Goal: Information Seeking & Learning: Learn about a topic

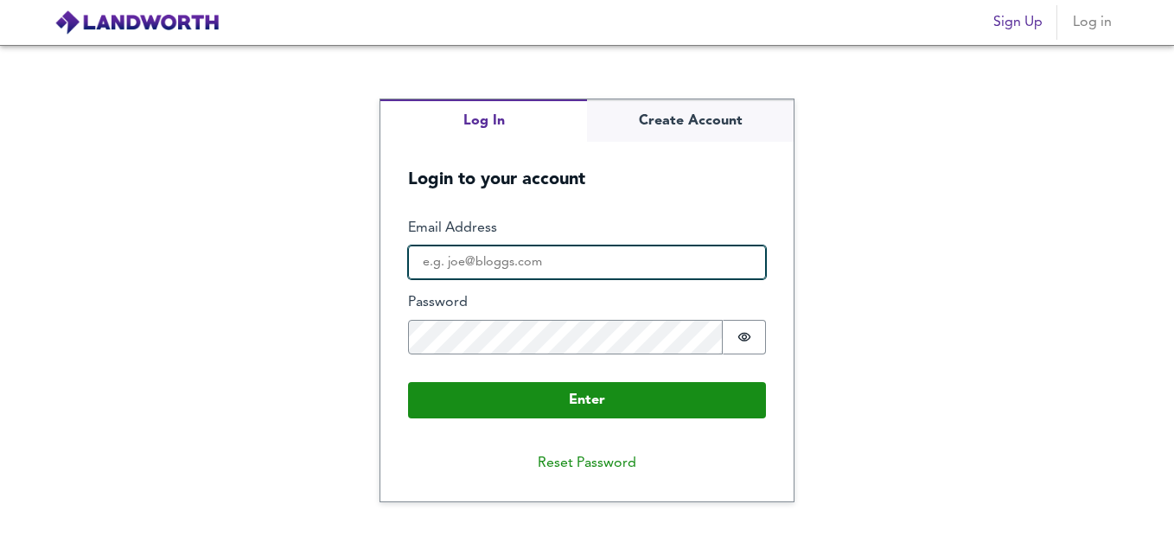
click at [639, 277] on input "Email Address" at bounding box center [587, 262] width 358 height 35
click at [486, 264] on input "[PERSON_NAME][EMAIL_ADDRESS][DOMAIN_NAME]" at bounding box center [587, 262] width 358 height 35
click at [501, 259] on input "[PERSON_NAME][EMAIL_ADDRESS][DOMAIN_NAME]" at bounding box center [587, 262] width 358 height 35
type input "[PERSON_NAME][EMAIL_ADDRESS][DOMAIN_NAME]"
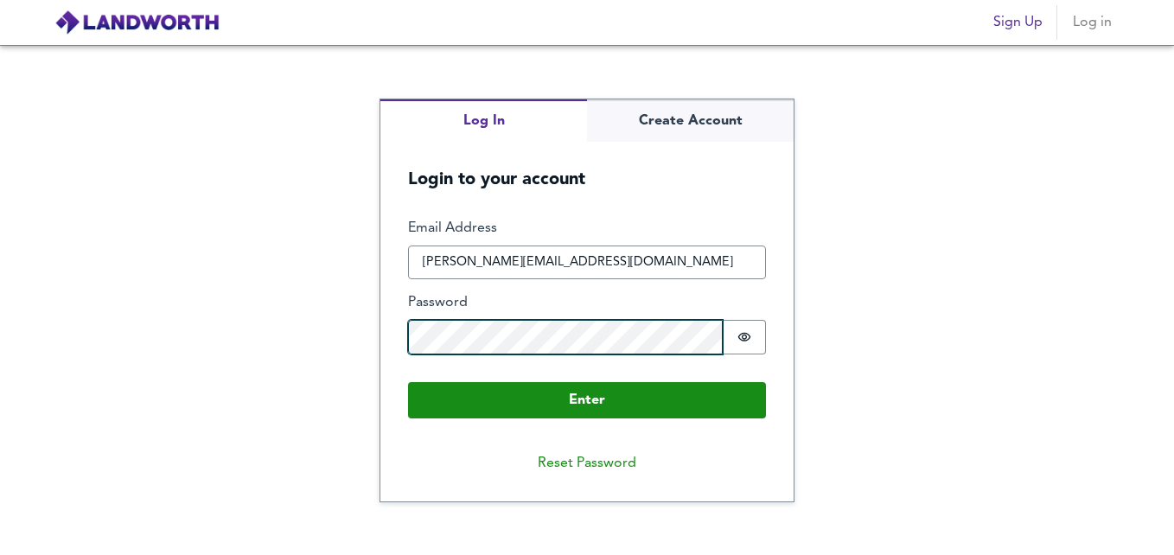
click at [408, 382] on button "Enter" at bounding box center [587, 400] width 358 height 36
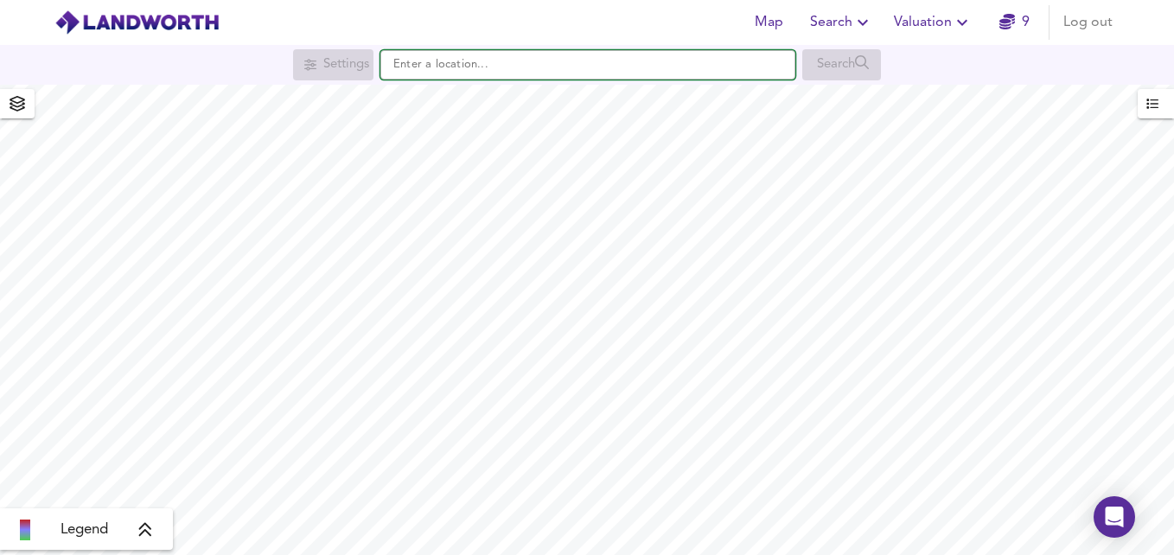
click at [421, 71] on input "text" at bounding box center [587, 64] width 415 height 29
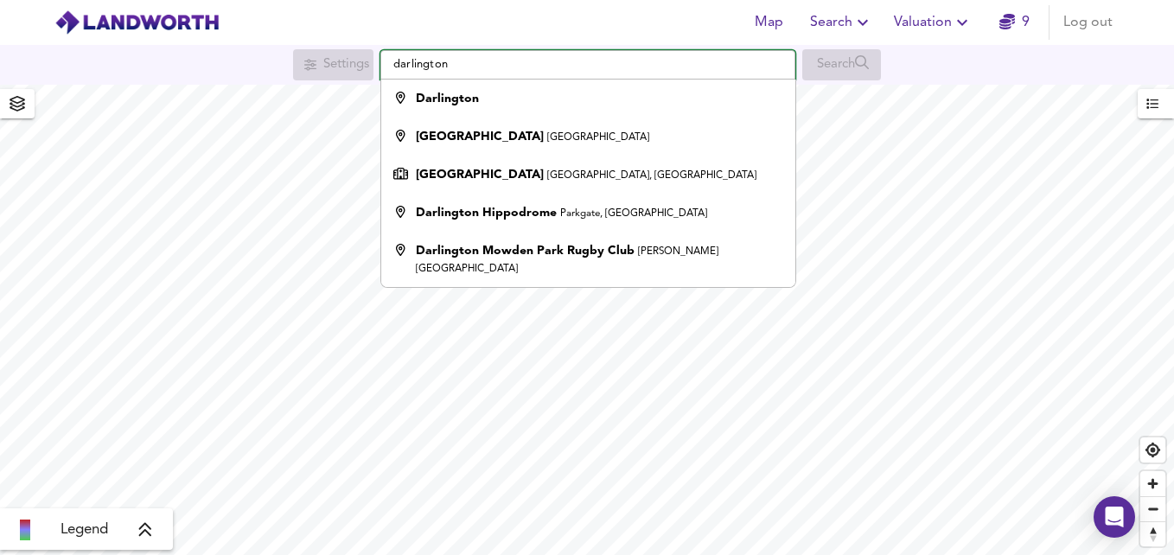
type input "Darlington"
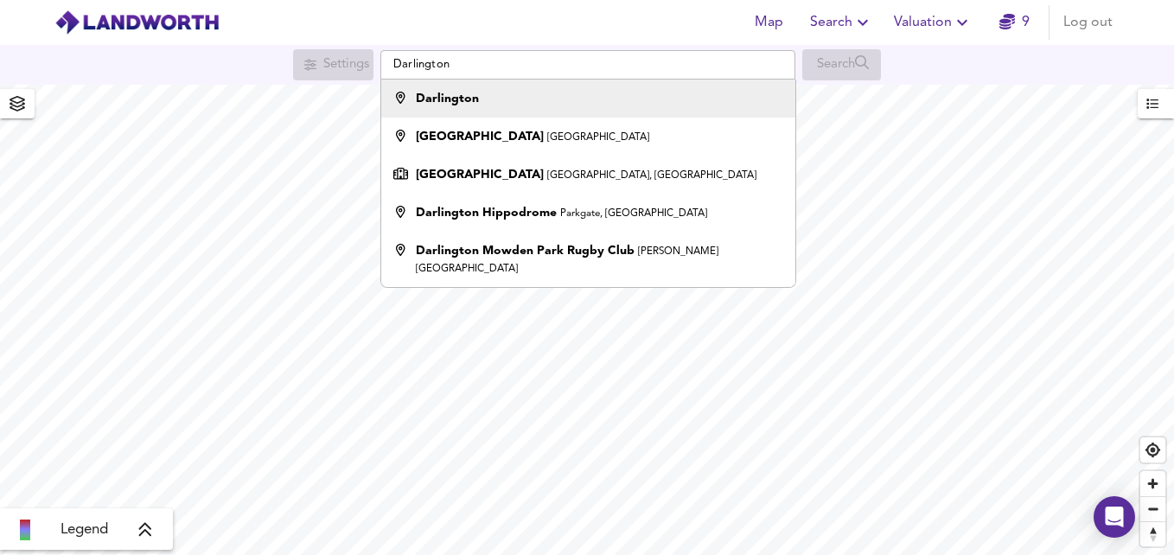
click at [469, 81] on li "Darlington" at bounding box center [587, 99] width 413 height 38
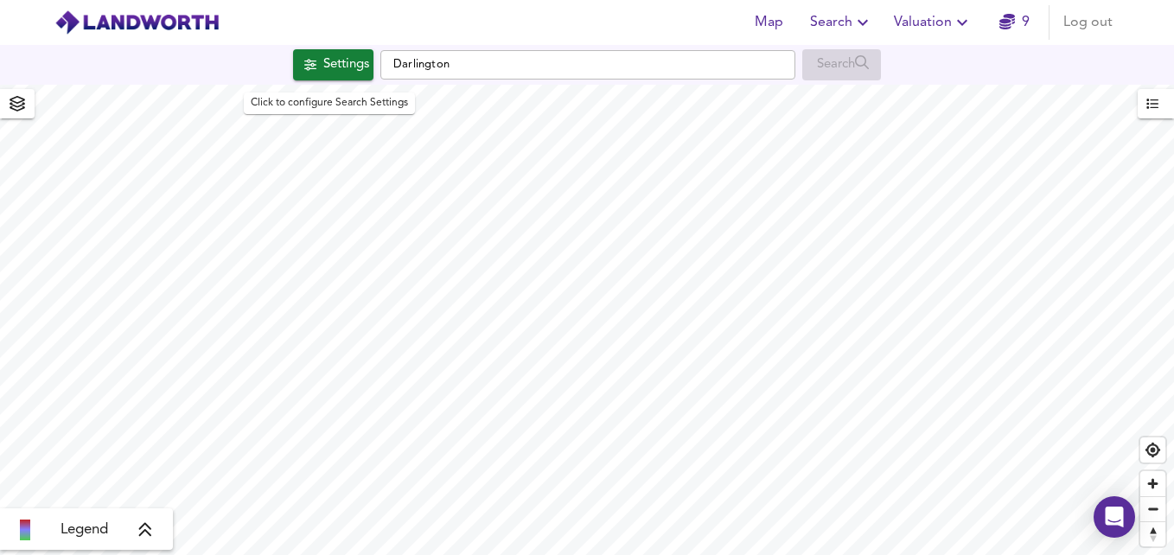
click at [324, 64] on div "Settings" at bounding box center [346, 65] width 46 height 22
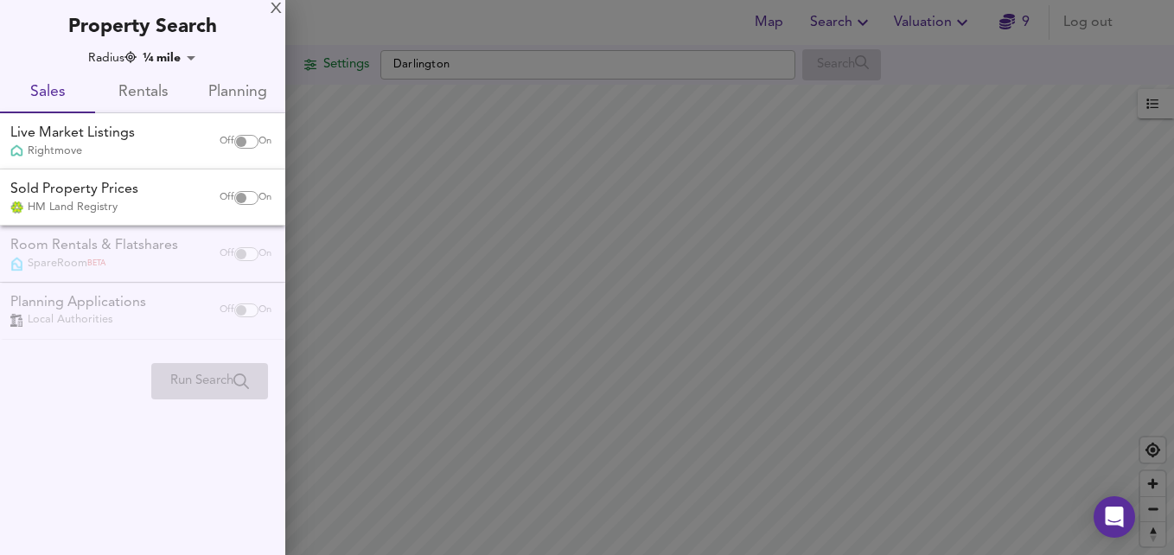
click at [243, 142] on input "checkbox" at bounding box center [240, 142] width 41 height 14
checkbox input "true"
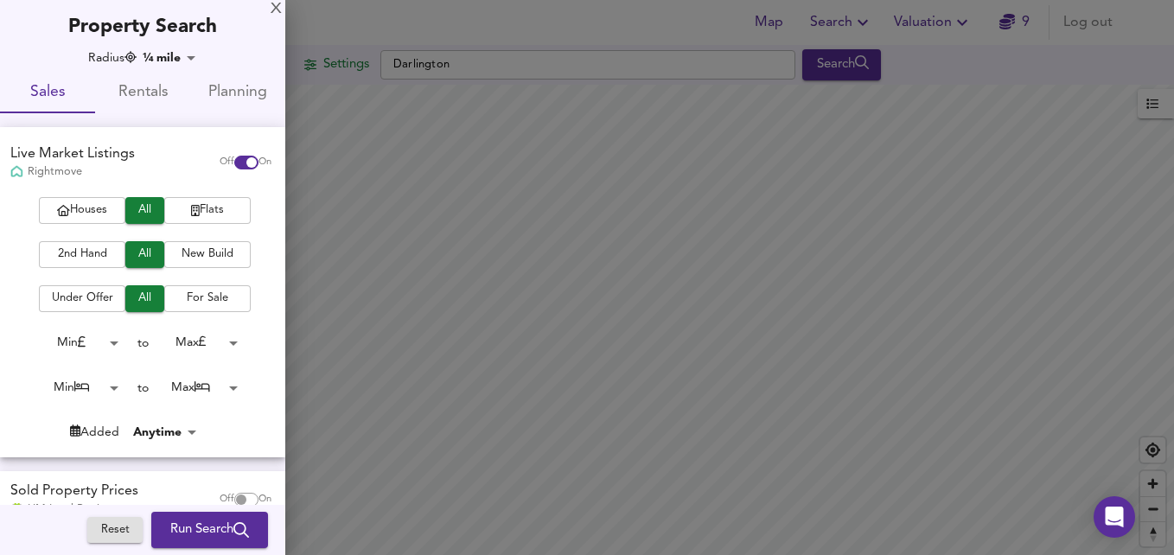
checkbox input "false"
checkbox input "true"
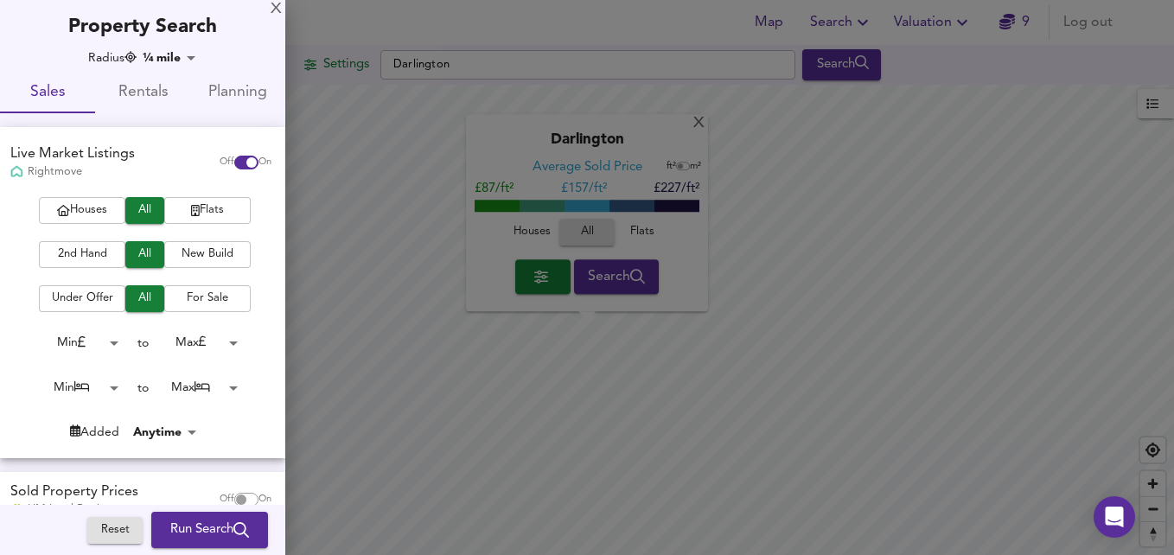
click at [97, 209] on span "Houses" at bounding box center [82, 211] width 69 height 20
click at [86, 252] on span "2nd Hand" at bounding box center [82, 255] width 69 height 20
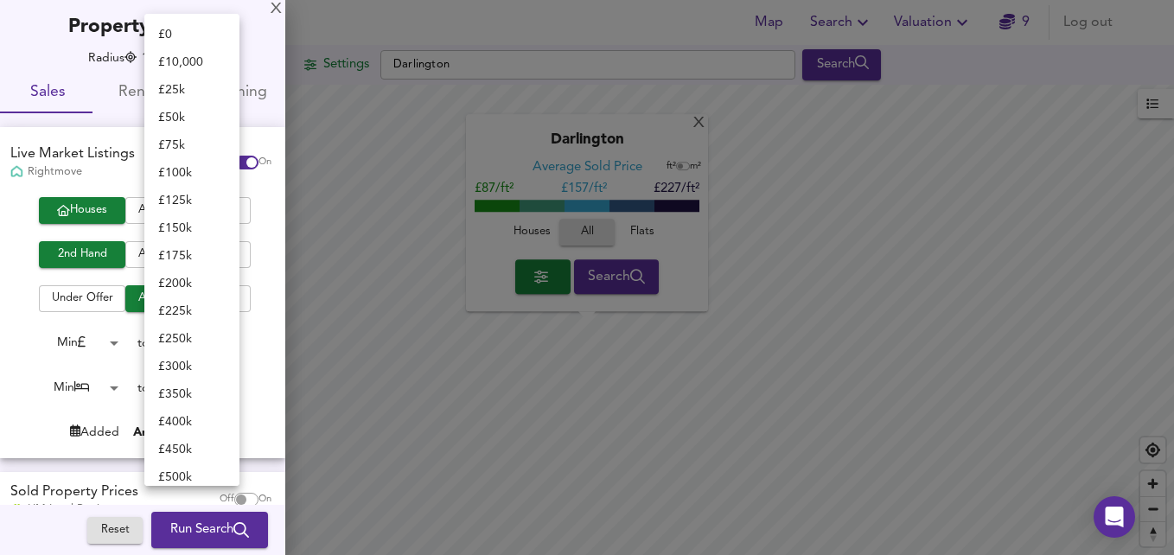
click at [190, 339] on body "Map Search Valuation 9 Log out Settings Darlington Search X Darlington Average …" at bounding box center [587, 277] width 1174 height 555
click at [179, 172] on li "£ 100k" at bounding box center [191, 173] width 95 height 28
type input "100000"
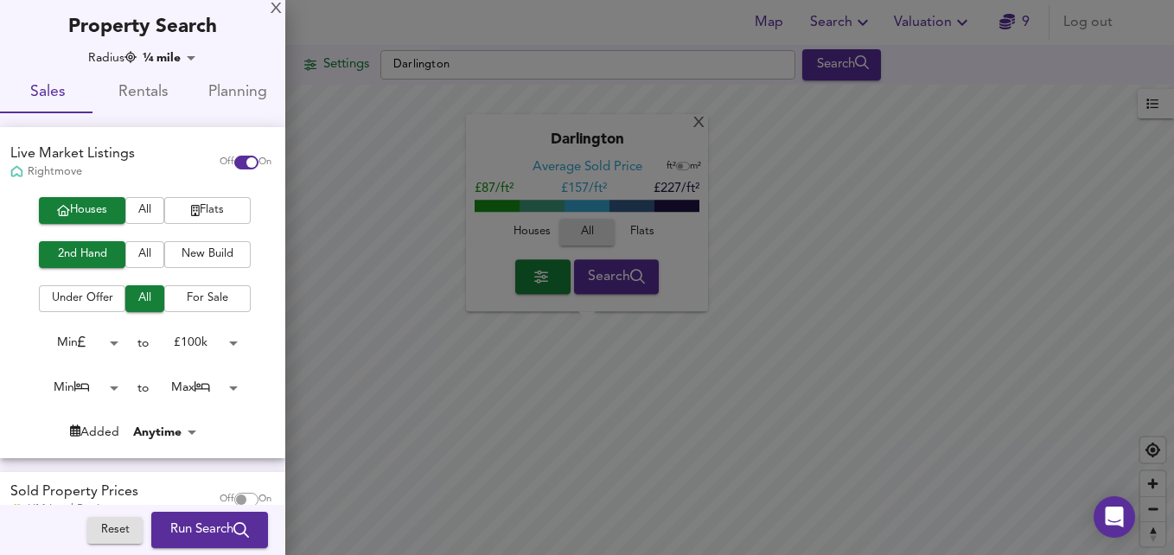
click at [182, 527] on span "Run Search" at bounding box center [209, 530] width 79 height 22
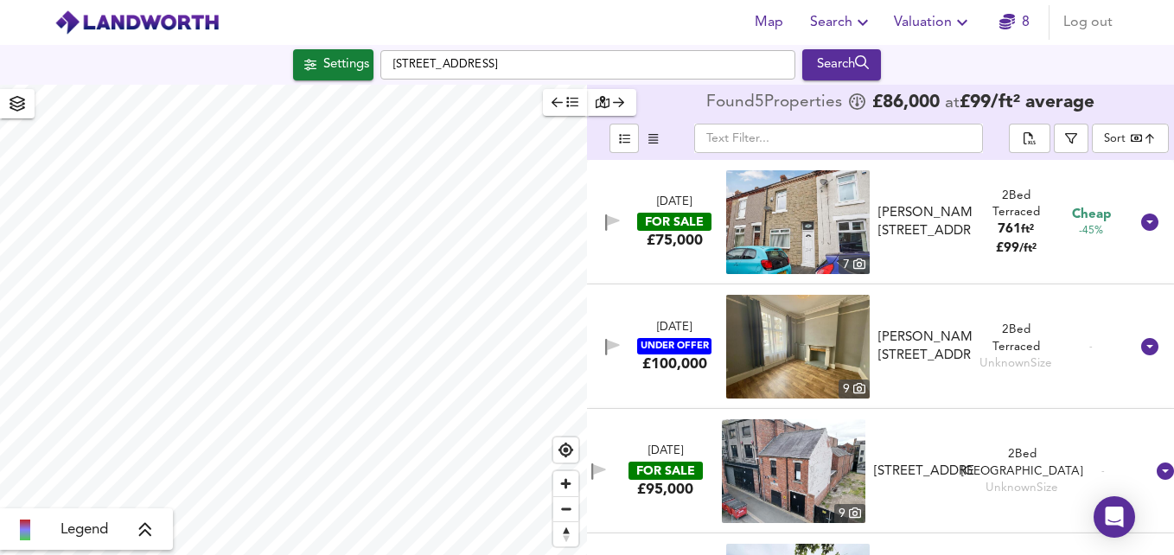
click at [1115, 131] on body "Map Search Valuation 8 Log out Settings [GEOGRAPHIC_DATA] Search Legend Found 5…" at bounding box center [587, 277] width 1174 height 555
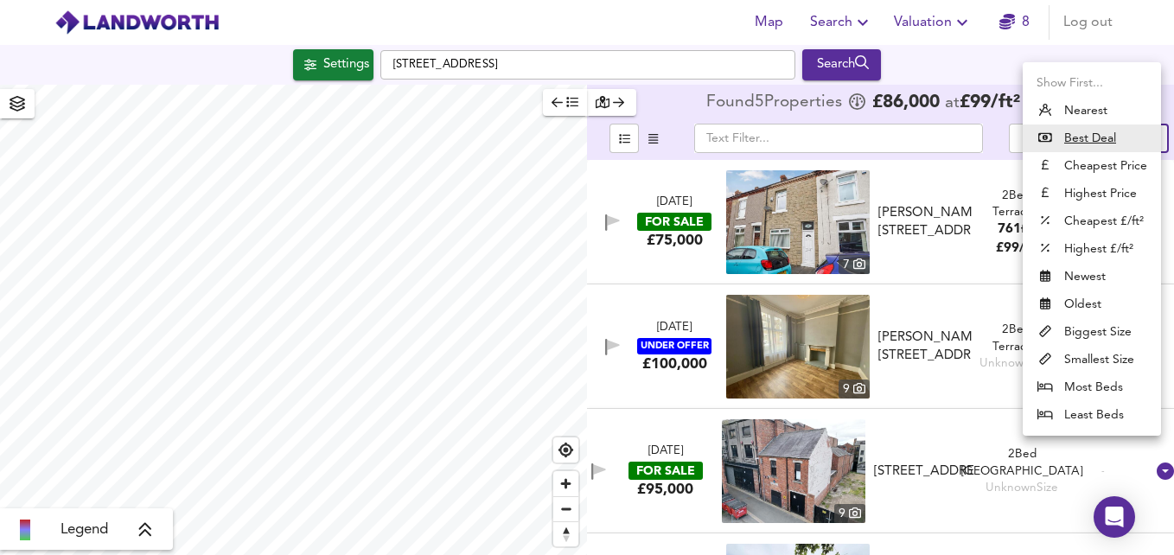
click at [1074, 124] on li "Nearest" at bounding box center [1092, 111] width 138 height 28
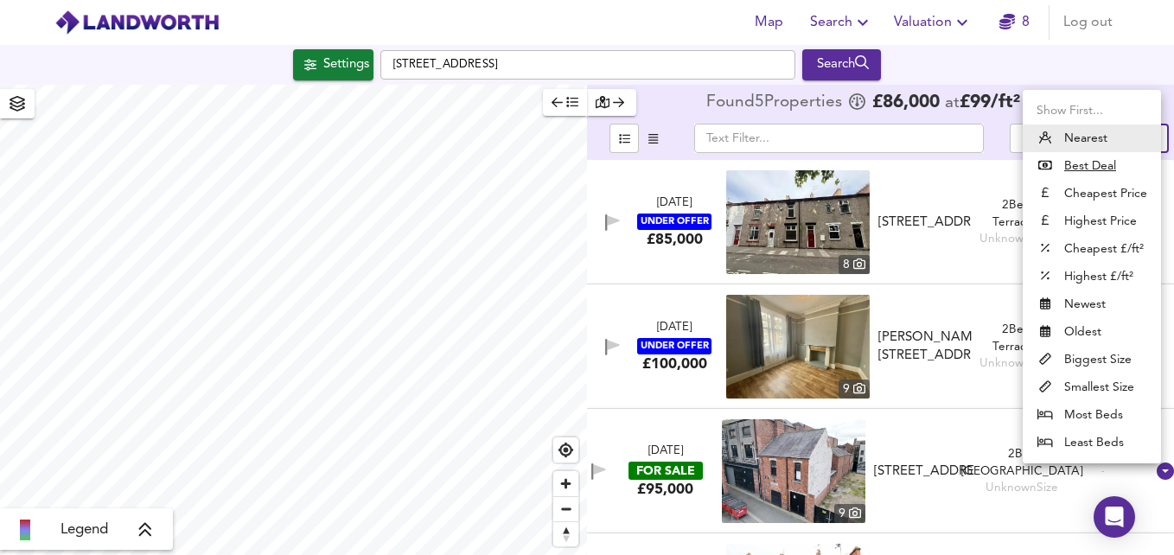
click at [1122, 134] on body "Map Search Valuation 8 Log out Settings [GEOGRAPHIC_DATA] Search Legend Found 5…" at bounding box center [587, 277] width 1174 height 555
click at [1108, 161] on u "Best Deal" at bounding box center [1090, 165] width 52 height 17
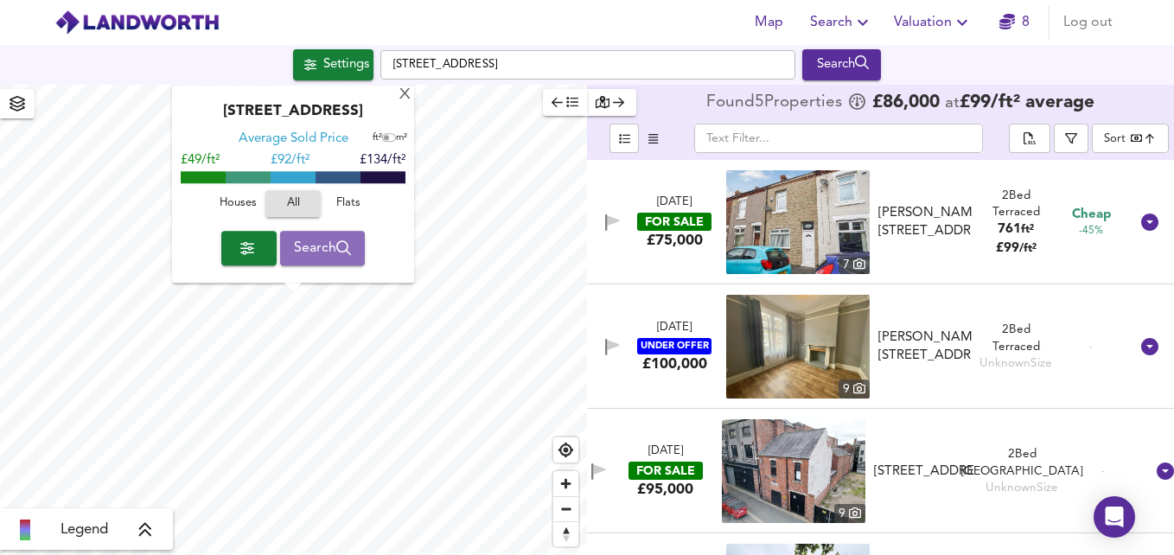
click at [309, 243] on span "Search" at bounding box center [323, 248] width 58 height 24
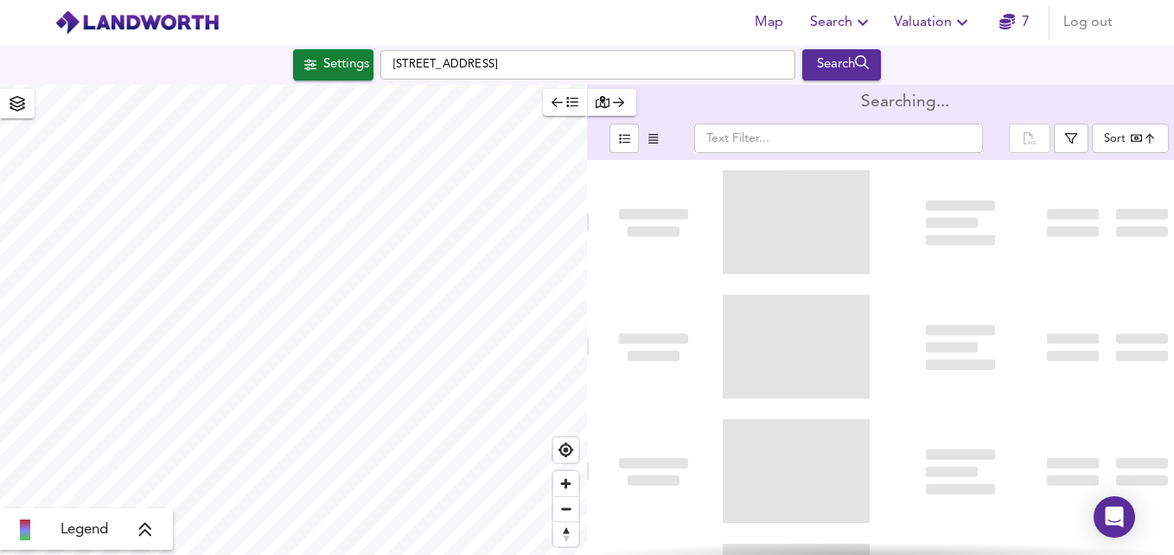
click at [1105, 133] on body "Map Search Valuation [STREET_ADDRESS] Search Legend Searching... ​ Sort bestdea…" at bounding box center [587, 277] width 1174 height 555
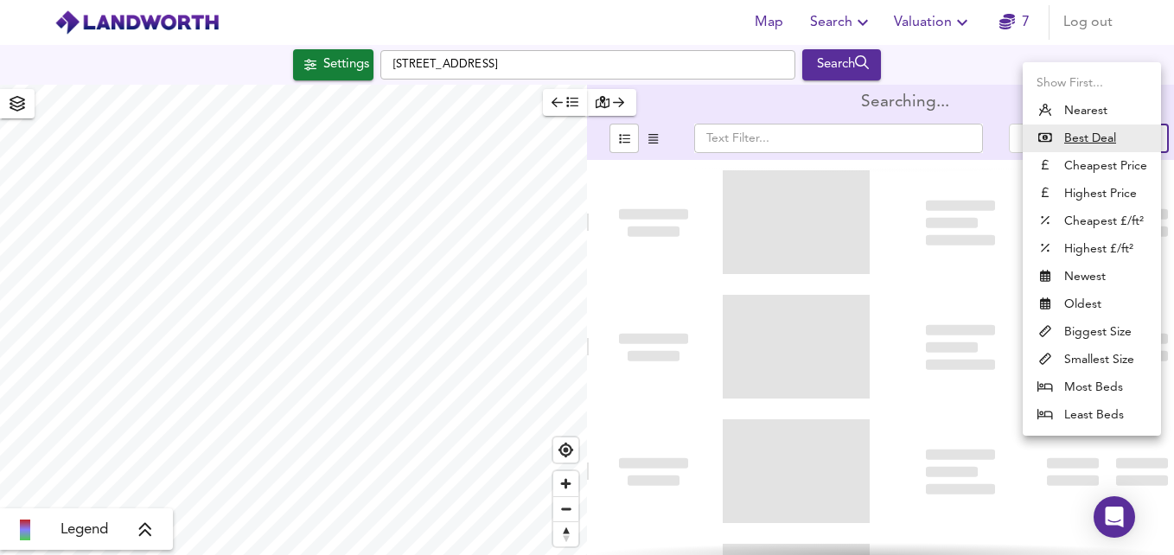
click at [1105, 133] on u "Best Deal" at bounding box center [1090, 138] width 52 height 17
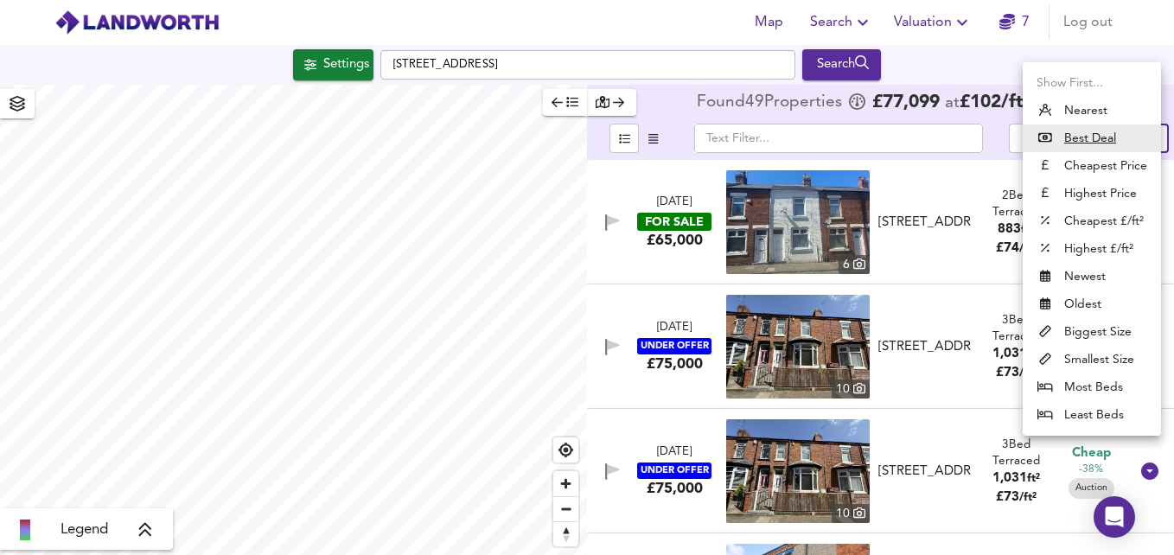
click at [1129, 129] on body "Map Search Valuation 7 Log out Settings [GEOGRAPHIC_DATA] Search Legend Found 4…" at bounding box center [587, 277] width 1174 height 555
click at [1075, 116] on li "Nearest" at bounding box center [1092, 111] width 138 height 28
type input "distancetocenter"
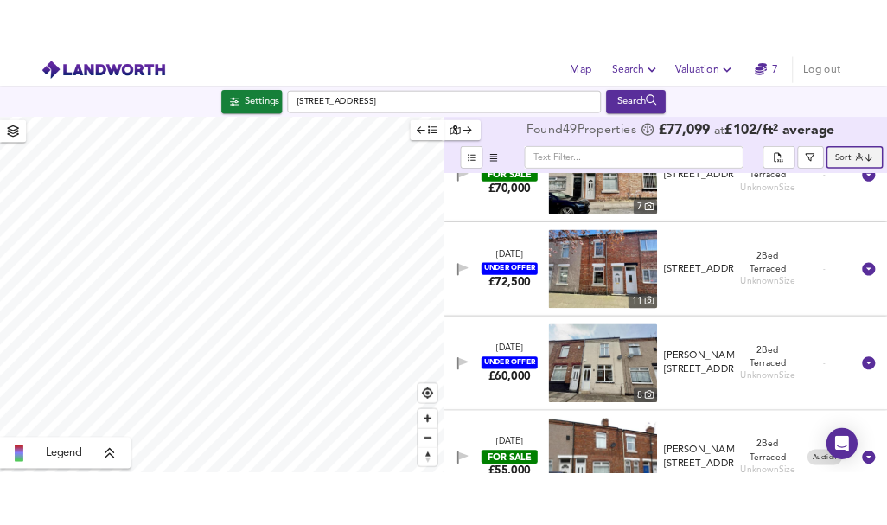
scroll to position [1541, 0]
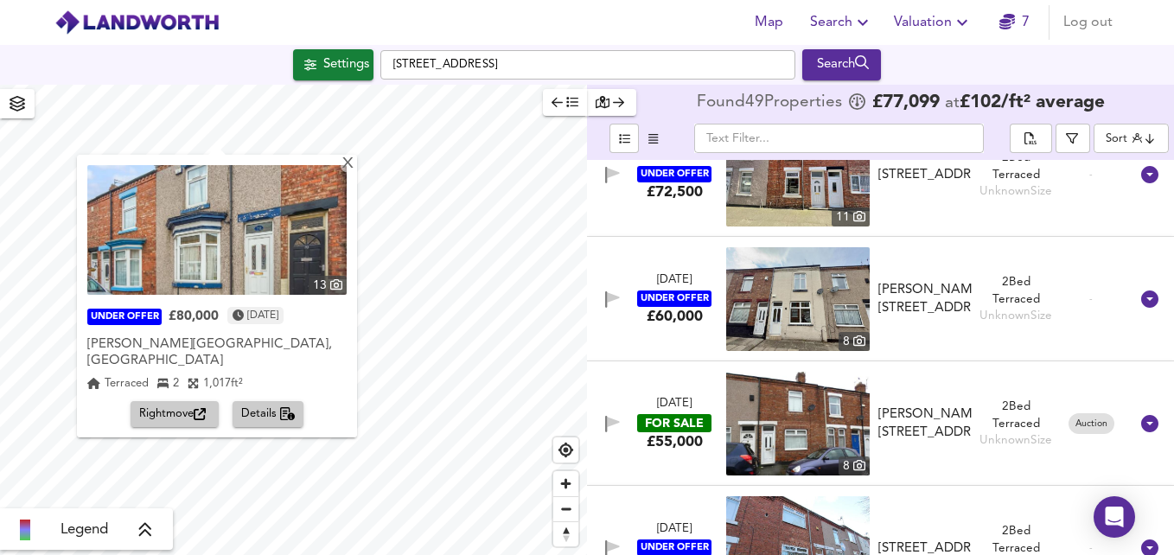
click at [207, 258] on img at bounding box center [216, 230] width 259 height 130
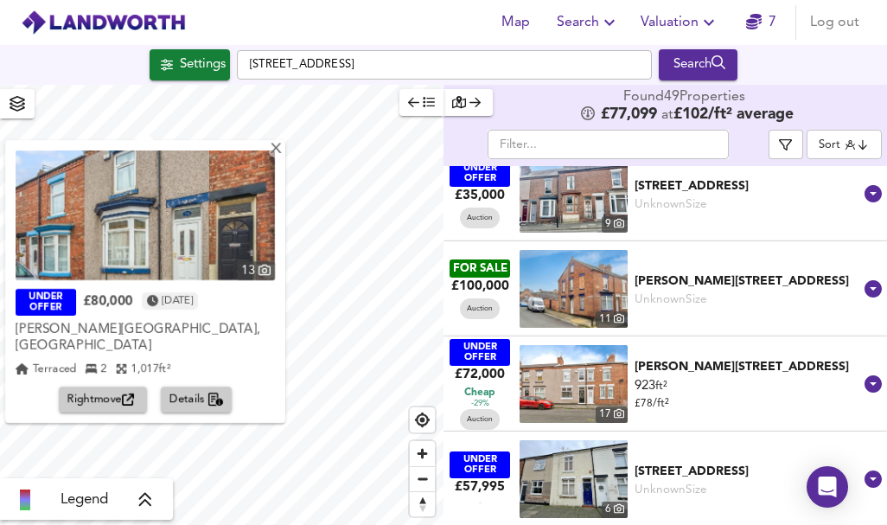
click at [194, 390] on span "Details" at bounding box center [196, 400] width 54 height 20
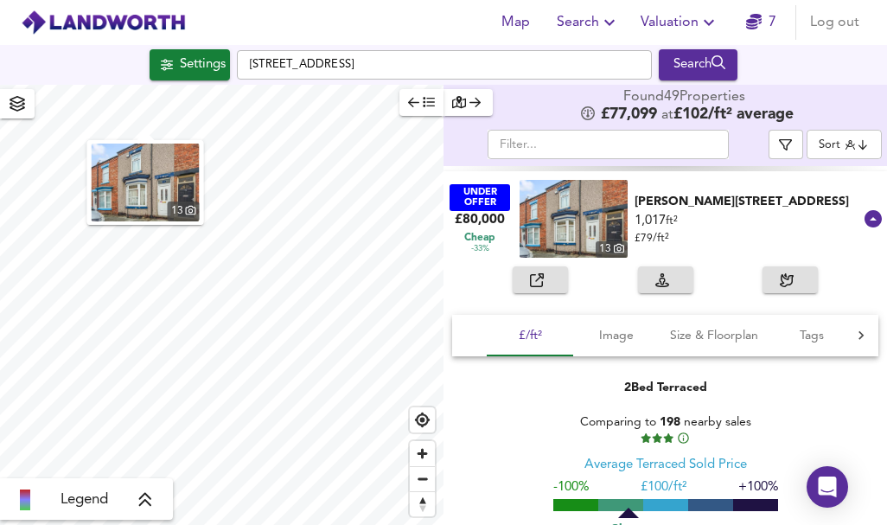
scroll to position [1909, 0]
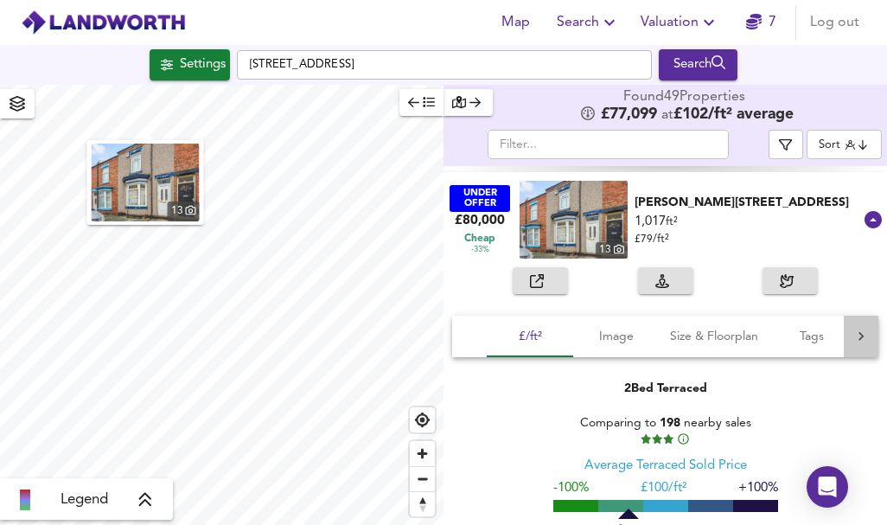
click at [844, 332] on div at bounding box center [861, 335] width 35 height 41
drag, startPoint x: 842, startPoint y: 332, endPoint x: 682, endPoint y: 389, distance: 169.8
click at [682, 389] on div "£/ft² Image Size & Floorplan Tags History Rental Agent 2 Bed Terraced Comparing…" at bounding box center [664, 456] width 443 height 290
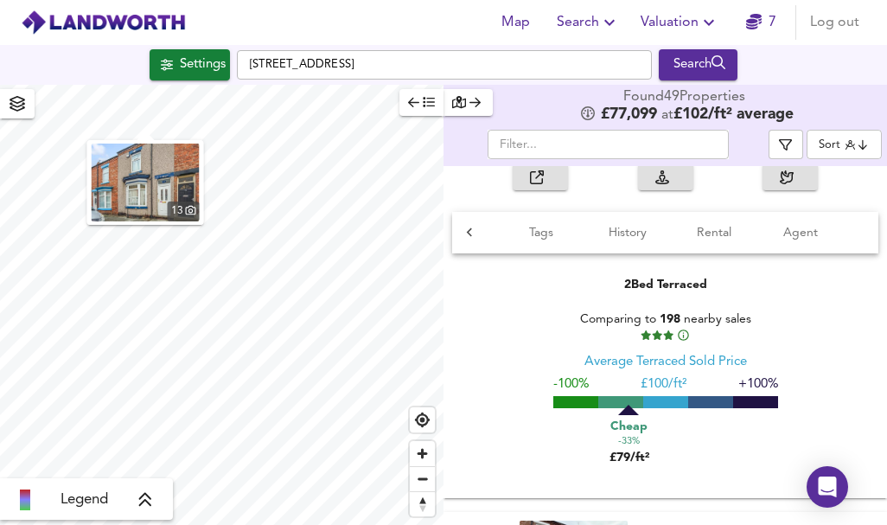
scroll to position [1955, 0]
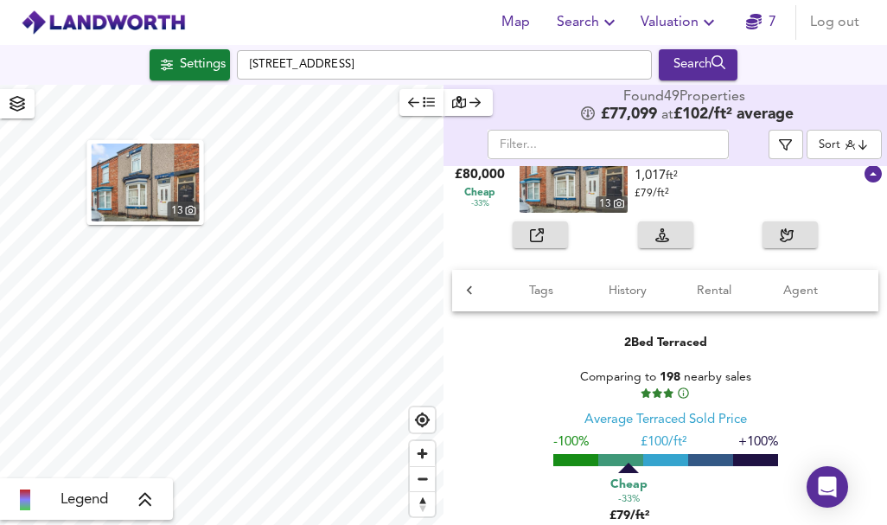
drag, startPoint x: 835, startPoint y: 19, endPoint x: 863, endPoint y: -59, distance: 82.9
click at [863, 0] on html "Map Search Valuation 7 Log out Settings [GEOGRAPHIC_DATA] Search 13 Legend Foun…" at bounding box center [443, 262] width 887 height 525
